Goal: Transaction & Acquisition: Download file/media

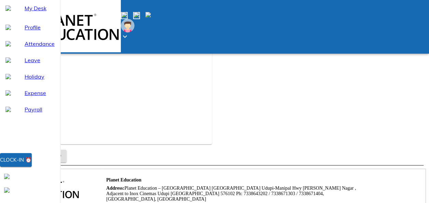
scroll to position [0, 0]
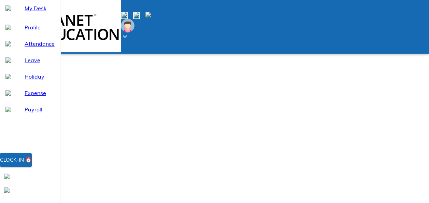
click at [52, 12] on span "My Desk" at bounding box center [40, 8] width 30 height 8
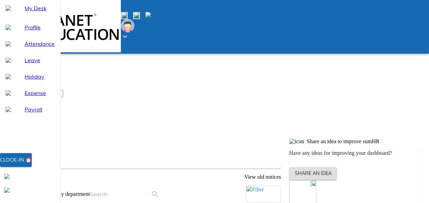
scroll to position [116, 0]
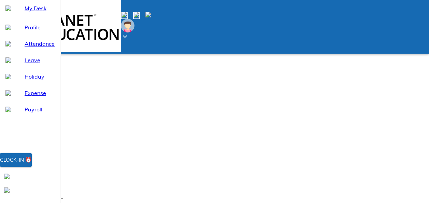
scroll to position [0, 0]
